Goal: Navigation & Orientation: Find specific page/section

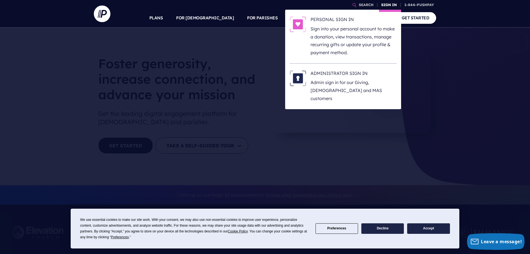
click at [382, 4] on link "SIGN IN" at bounding box center [389, 5] width 20 height 10
click at [316, 79] on p "Admin sign in for our Giving, [DEMOGRAPHIC_DATA] and MAS customers" at bounding box center [354, 90] width 86 height 24
click at [352, 75] on h6 "ADMINISTRATOR SIGN IN" at bounding box center [354, 74] width 86 height 8
click at [320, 79] on p "Admin sign in for our Giving, [DEMOGRAPHIC_DATA] and MAS customers" at bounding box center [354, 90] width 86 height 24
